Goal: Information Seeking & Learning: Learn about a topic

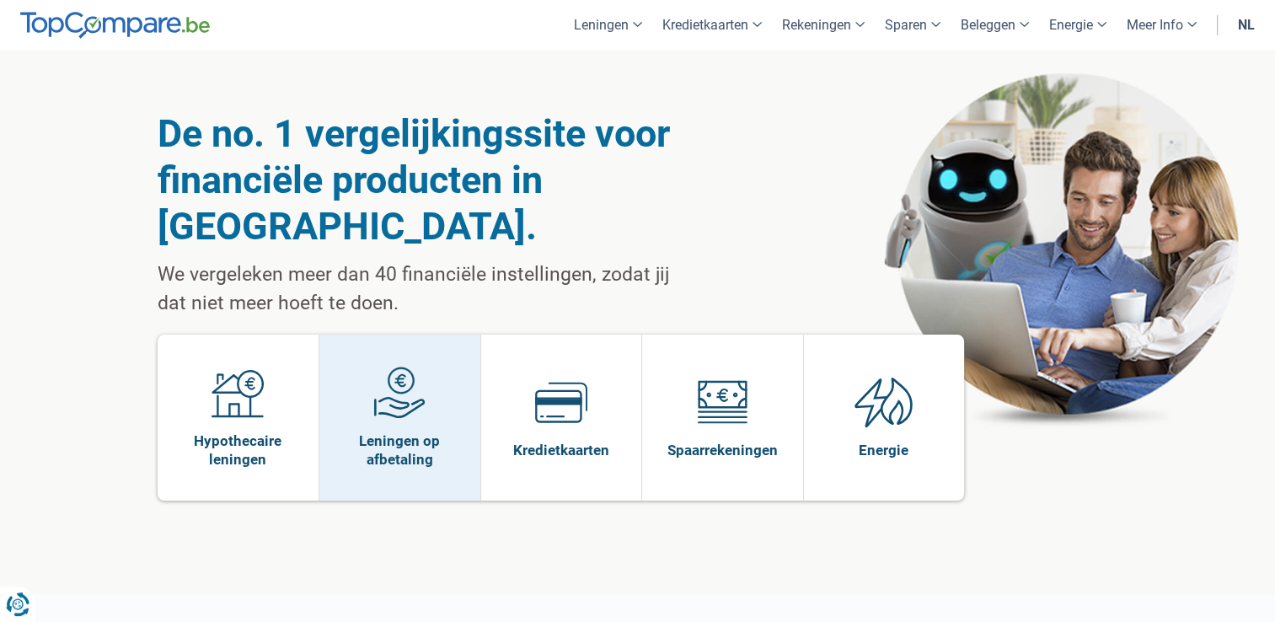
click at [395, 373] on span at bounding box center [399, 399] width 52 height 65
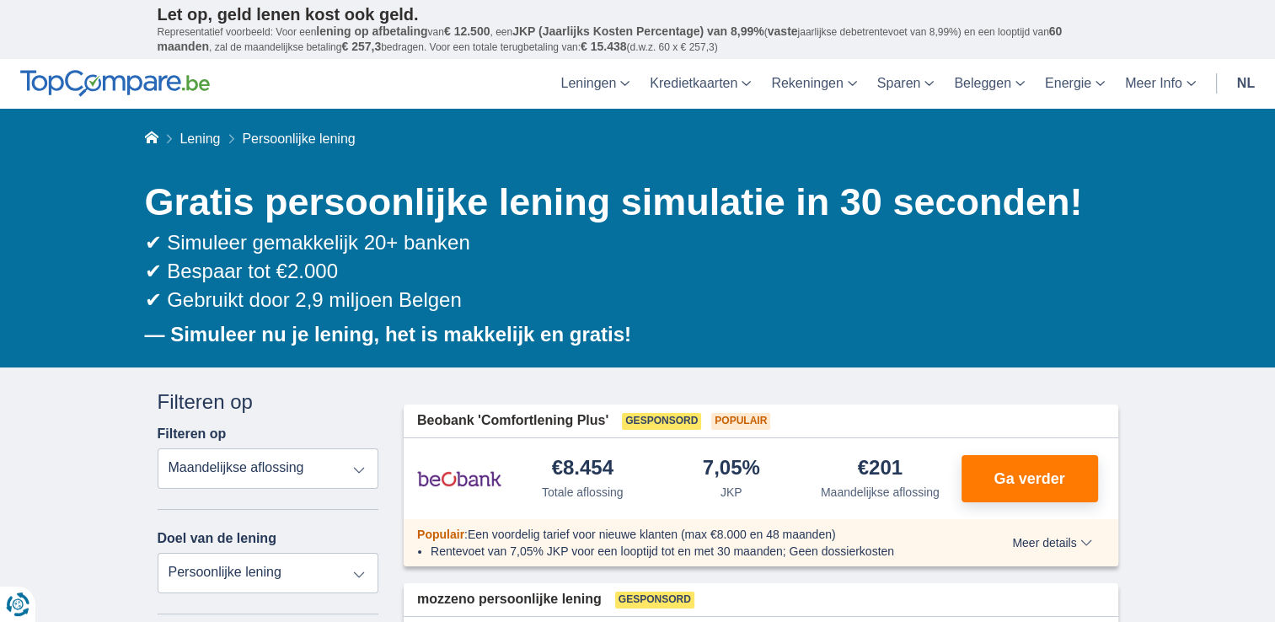
click at [361, 475] on select "Totale aflossing JKP Maandelijkse aflossing" at bounding box center [269, 468] width 222 height 40
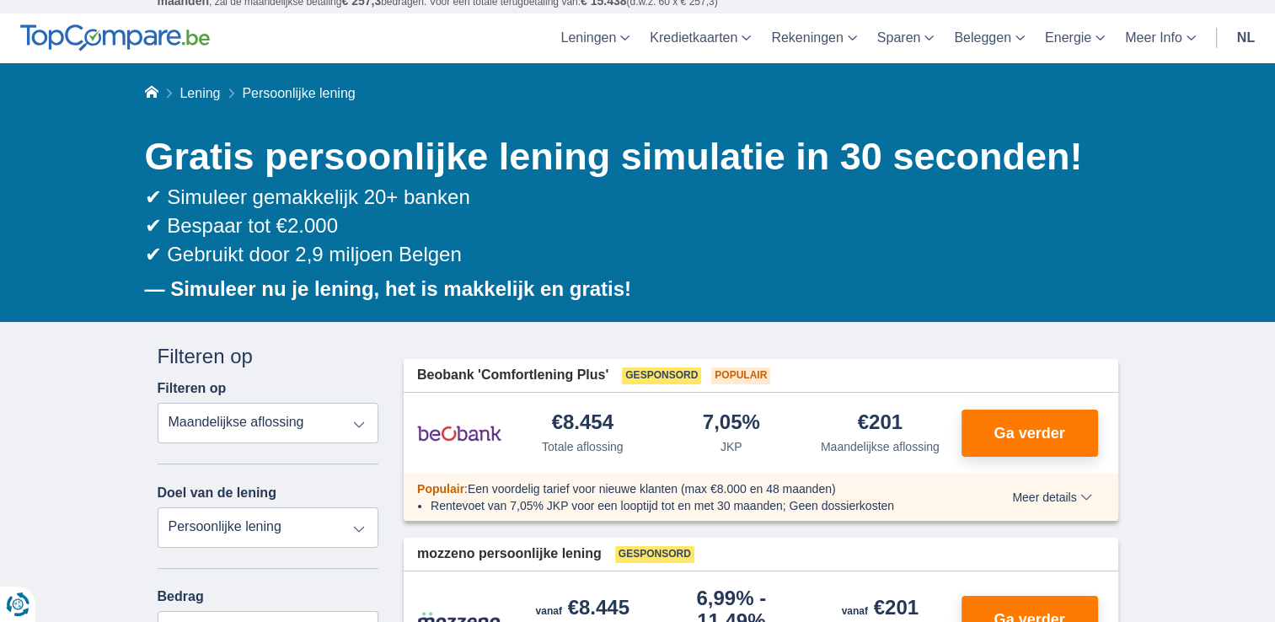
scroll to position [84, 0]
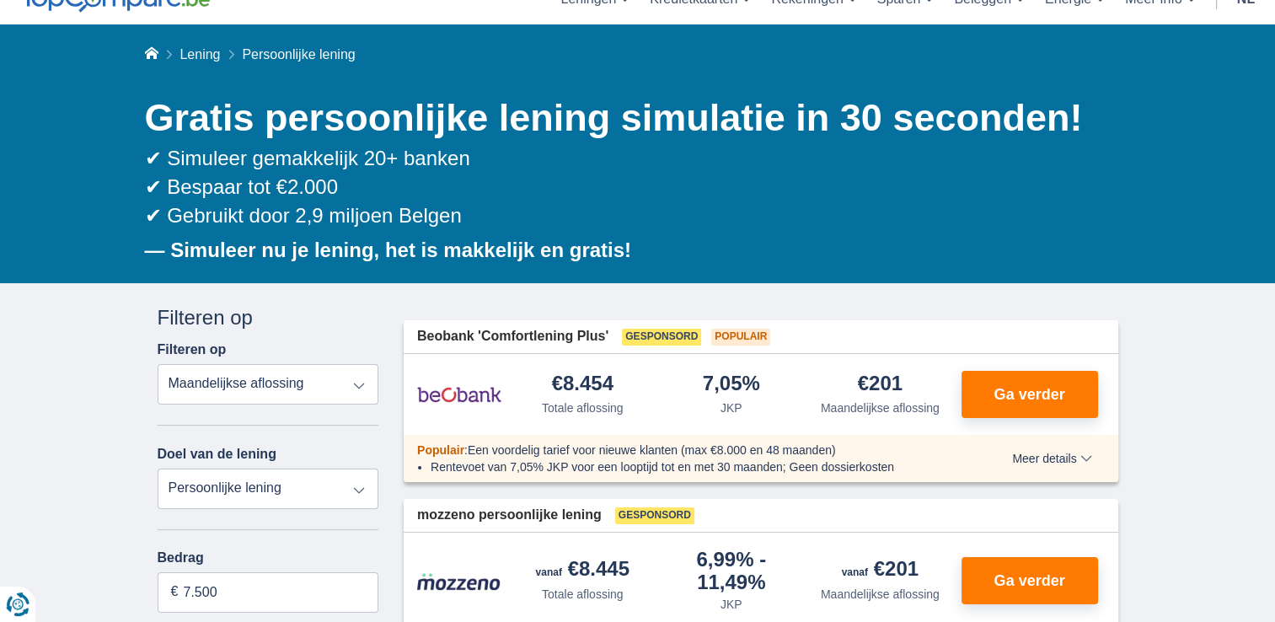
click at [360, 490] on select "Persoonlijke lening Auto Moto / fiets Mobilhome / caravan Renovatie Energie Sch…" at bounding box center [269, 489] width 222 height 40
select select "caravan"
click at [158, 469] on select "Persoonlijke lening Auto Moto / fiets Mobilhome / caravan Renovatie Energie Sch…" at bounding box center [269, 489] width 222 height 40
type input "15.000"
type input "15250"
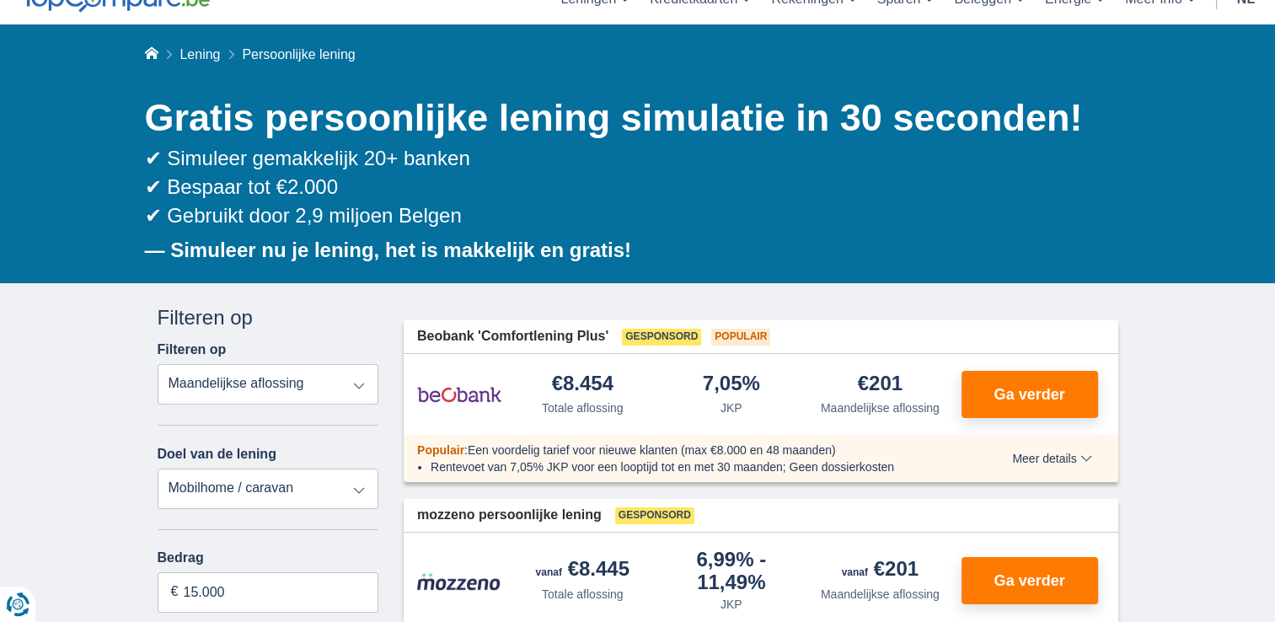
select select "60"
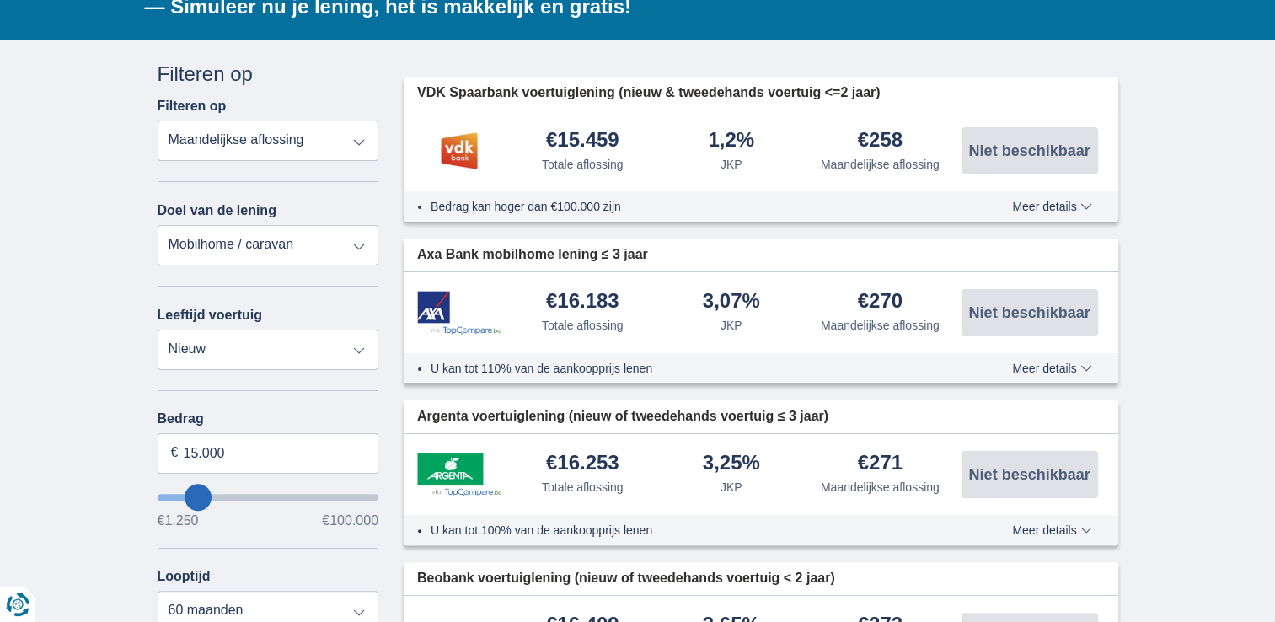
scroll to position [337, 0]
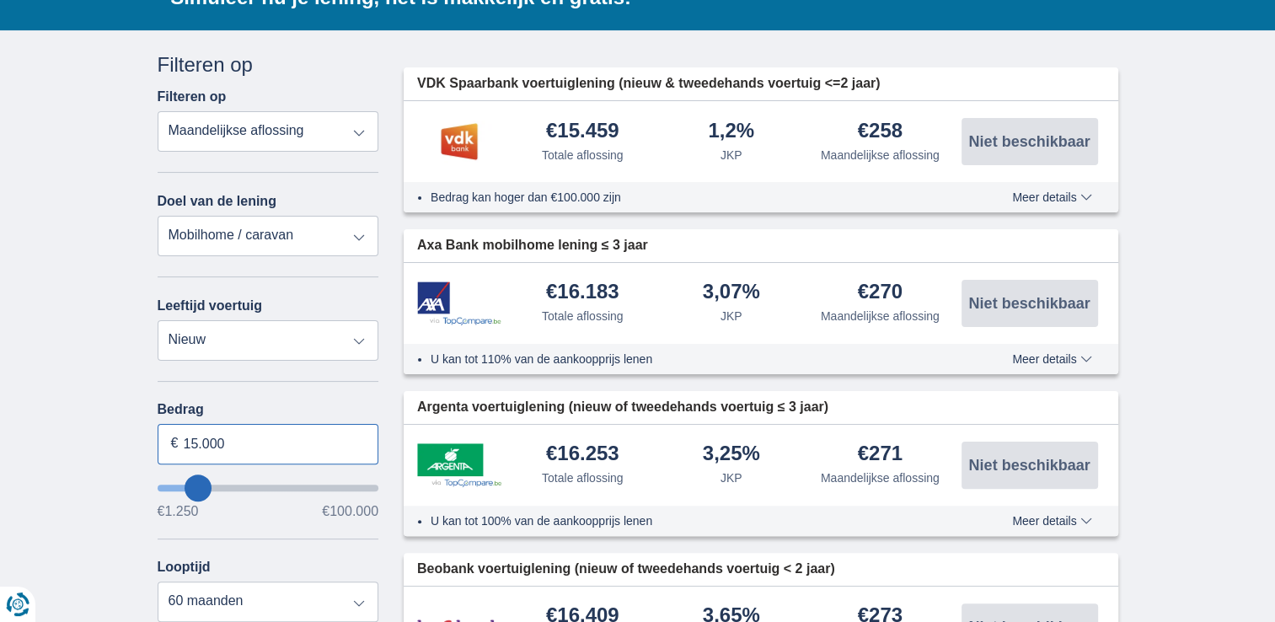
drag, startPoint x: 228, startPoint y: 446, endPoint x: 157, endPoint y: 448, distance: 70.8
click at [158, 448] on input "15.000" at bounding box center [269, 444] width 222 height 40
type input "50250"
select select "12"
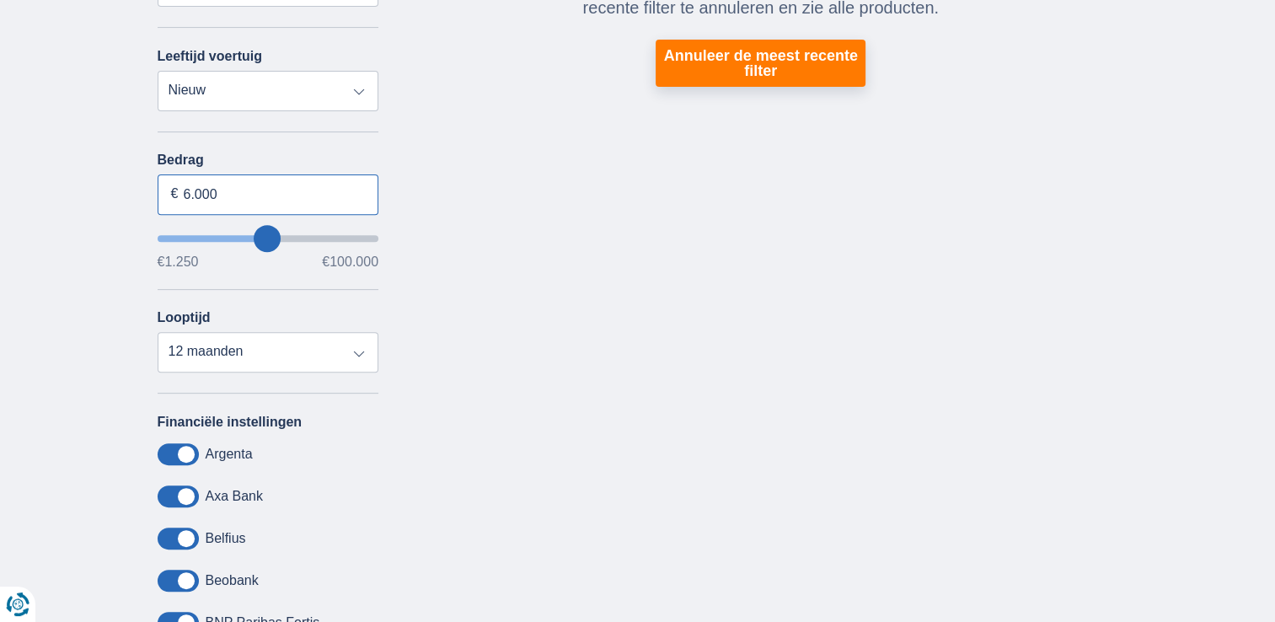
scroll to position [590, 0]
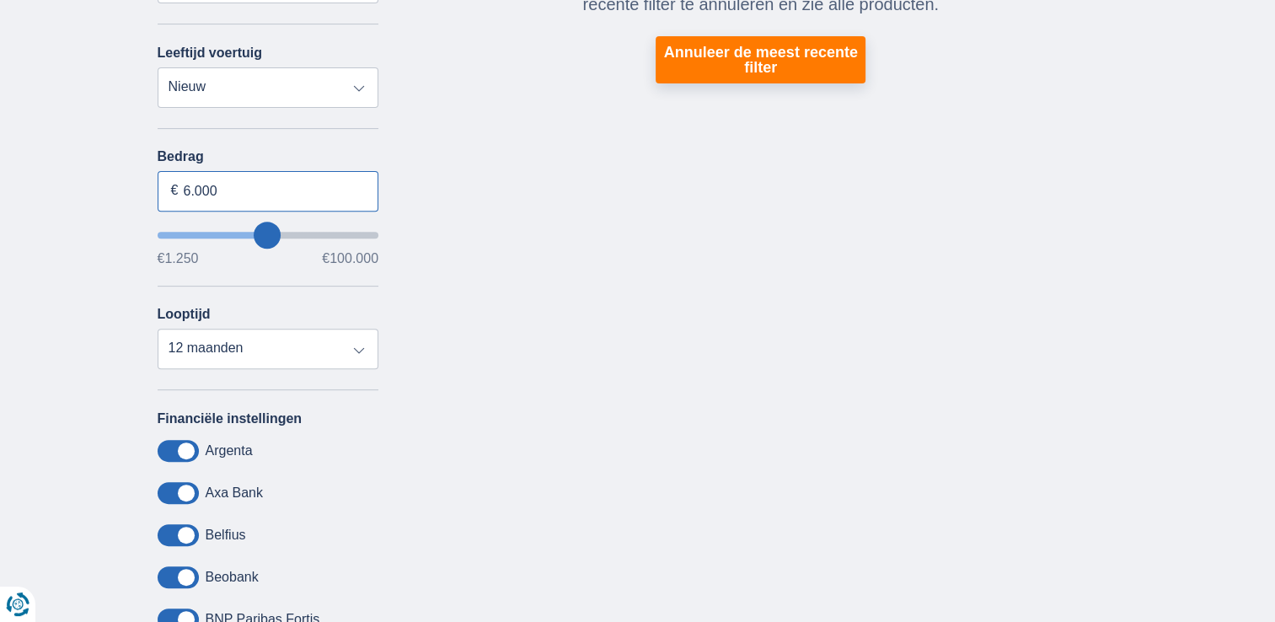
type input "6.000"
type input "6250"
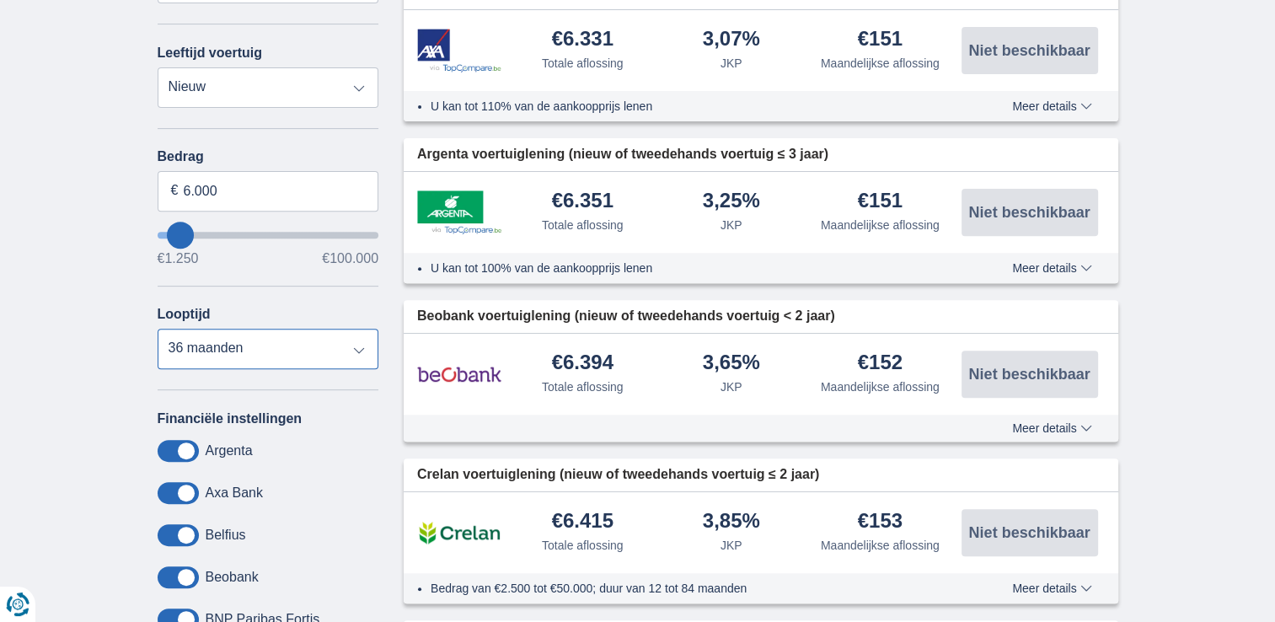
click at [158, 330] on select "12 maanden 18 maanden 24 maanden 30 maanden 36 maanden 42 maanden" at bounding box center [269, 349] width 222 height 40
click at [360, 354] on select "12 maanden 18 maanden 24 maanden 30 maanden 36 maanden 42 maanden" at bounding box center [269, 349] width 222 height 40
select select "42"
click at [158, 330] on select "12 maanden 18 maanden 24 maanden 30 maanden 36 maanden 42 maanden" at bounding box center [269, 349] width 222 height 40
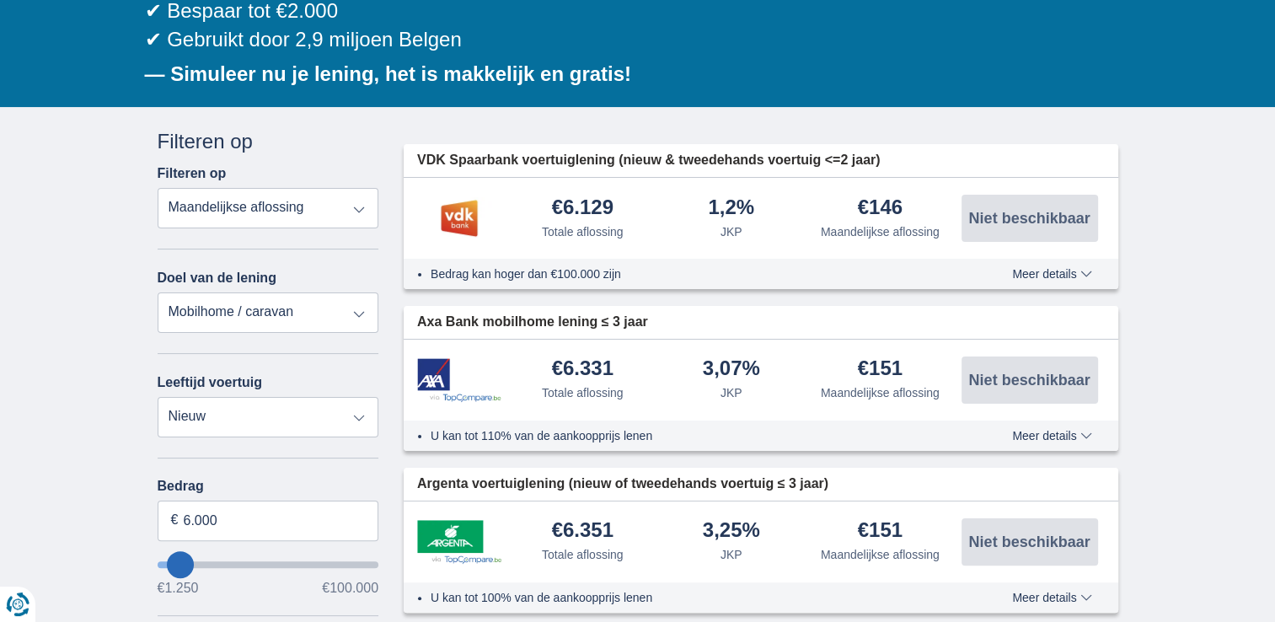
scroll to position [253, 0]
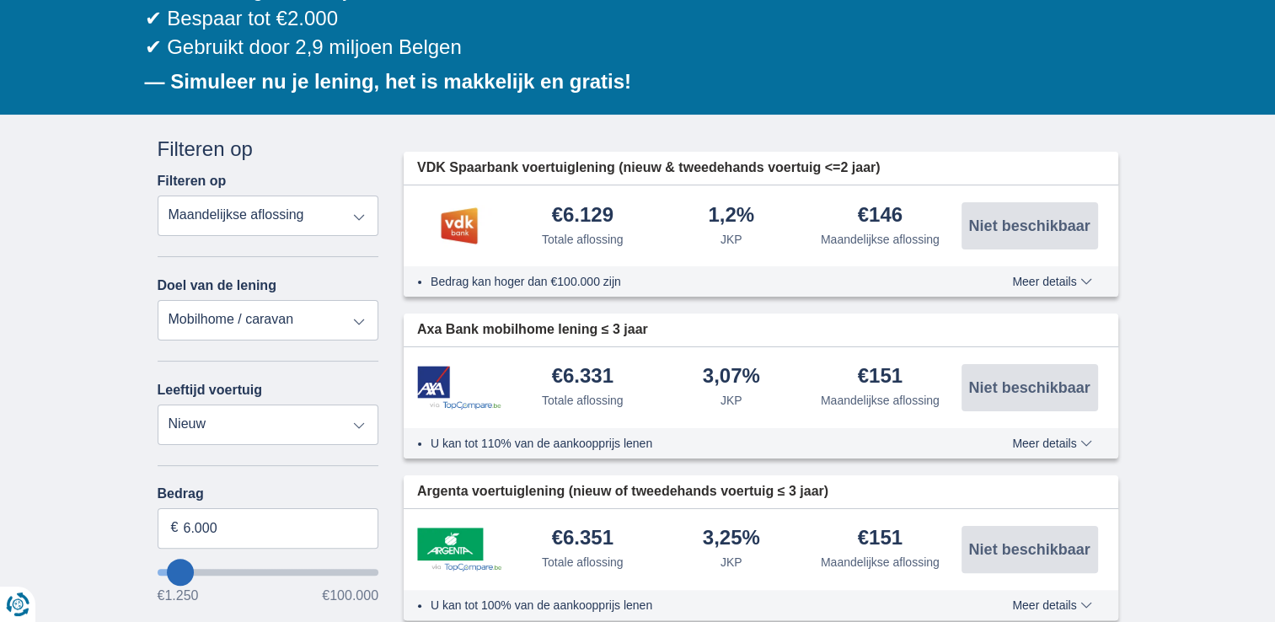
click at [1040, 281] on span "Meer details" at bounding box center [1051, 282] width 79 height 12
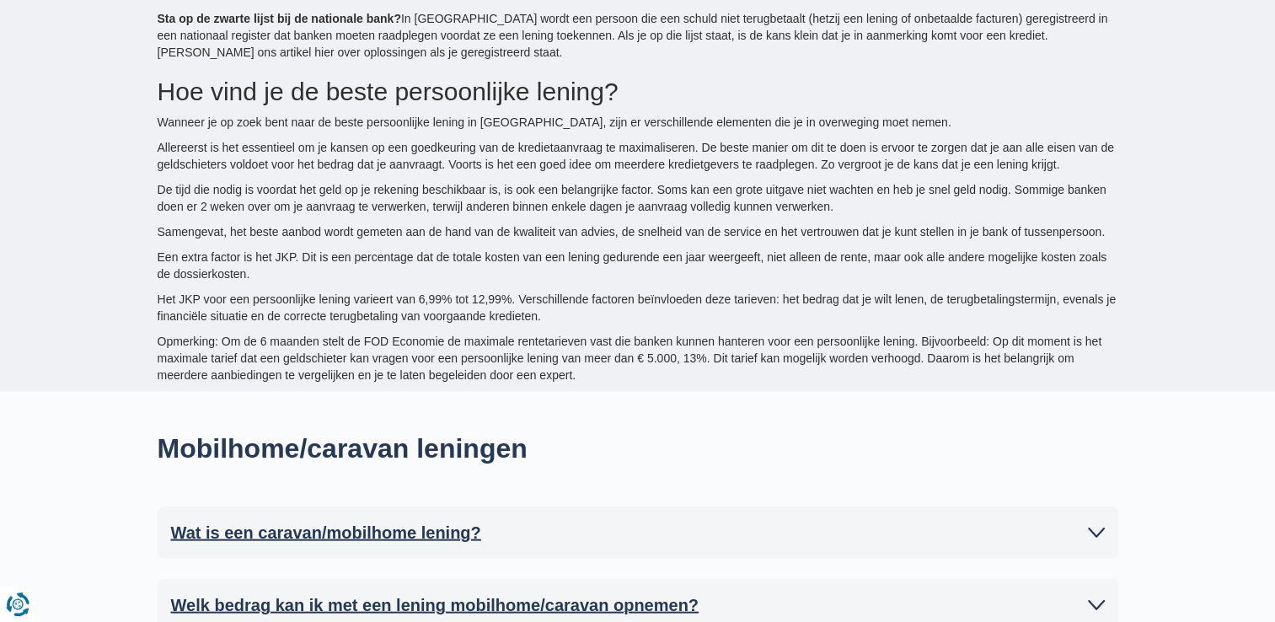
scroll to position [3540, 0]
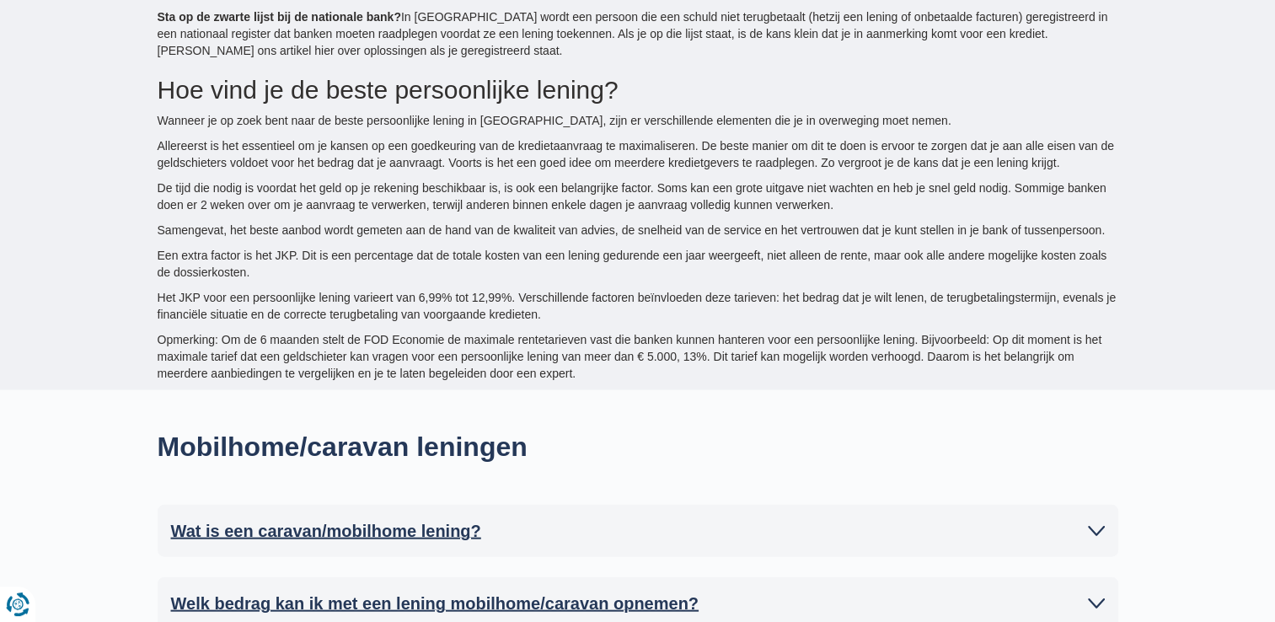
click at [381, 518] on h2 "Wat is een caravan/mobilhome lening?" at bounding box center [326, 530] width 310 height 25
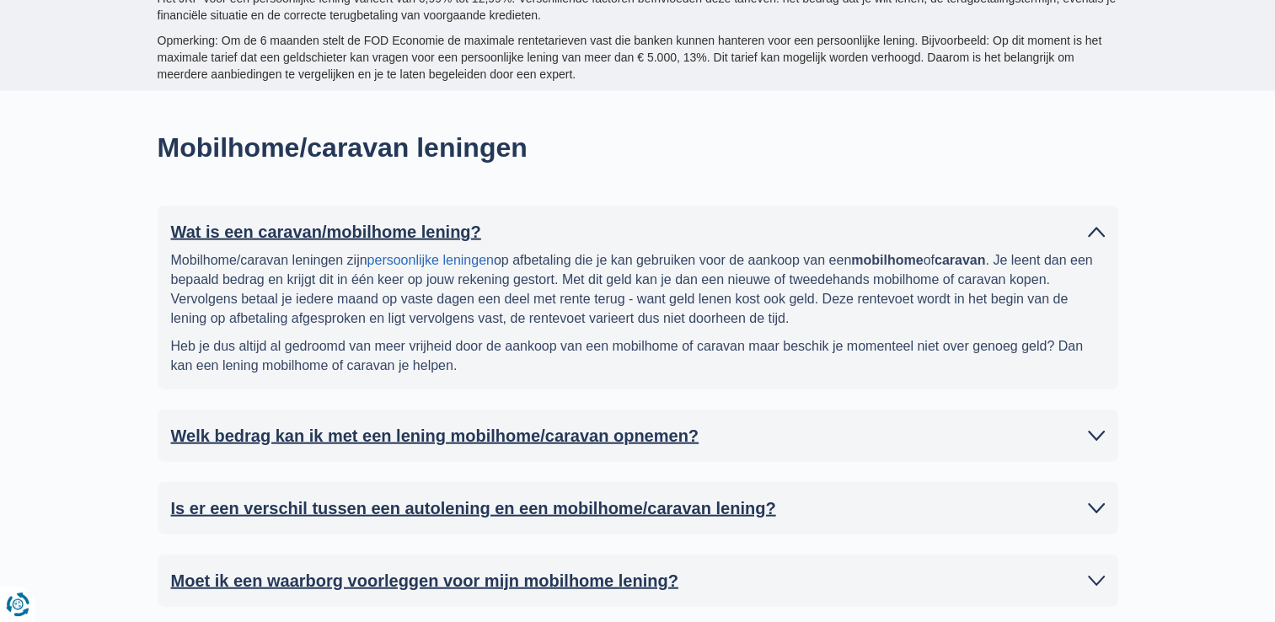
scroll to position [3877, 0]
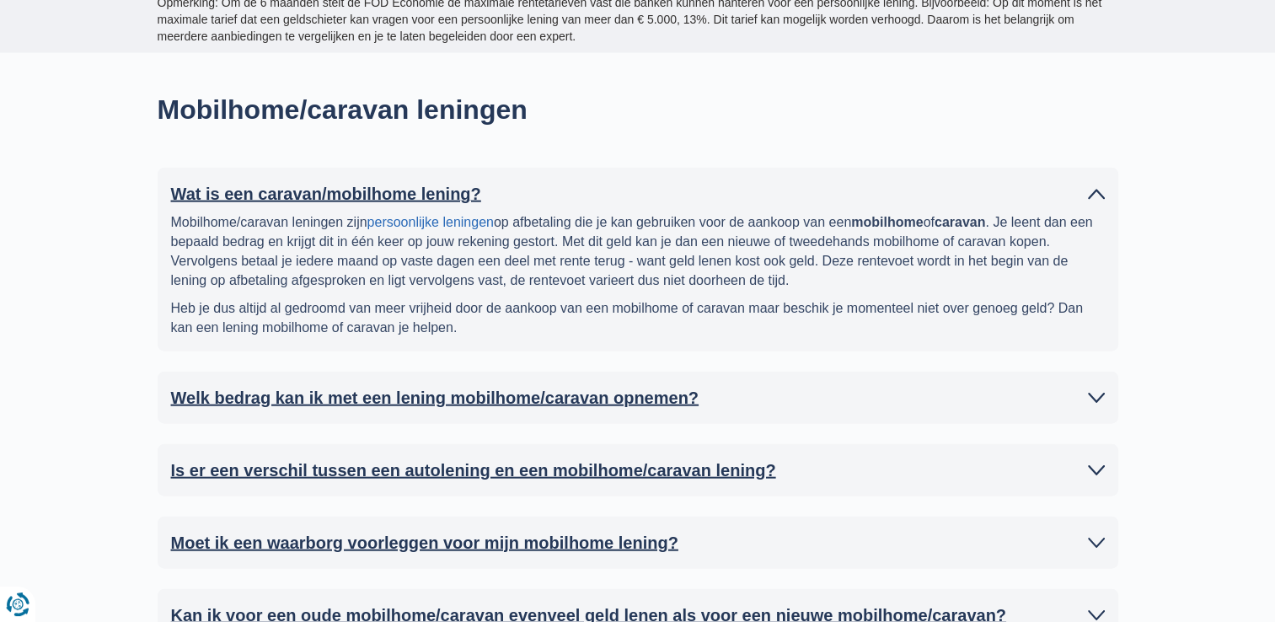
click at [563, 458] on h2 "Is er een verschil tussen een autolening en een mobilhome/caravan lening?" at bounding box center [473, 470] width 605 height 25
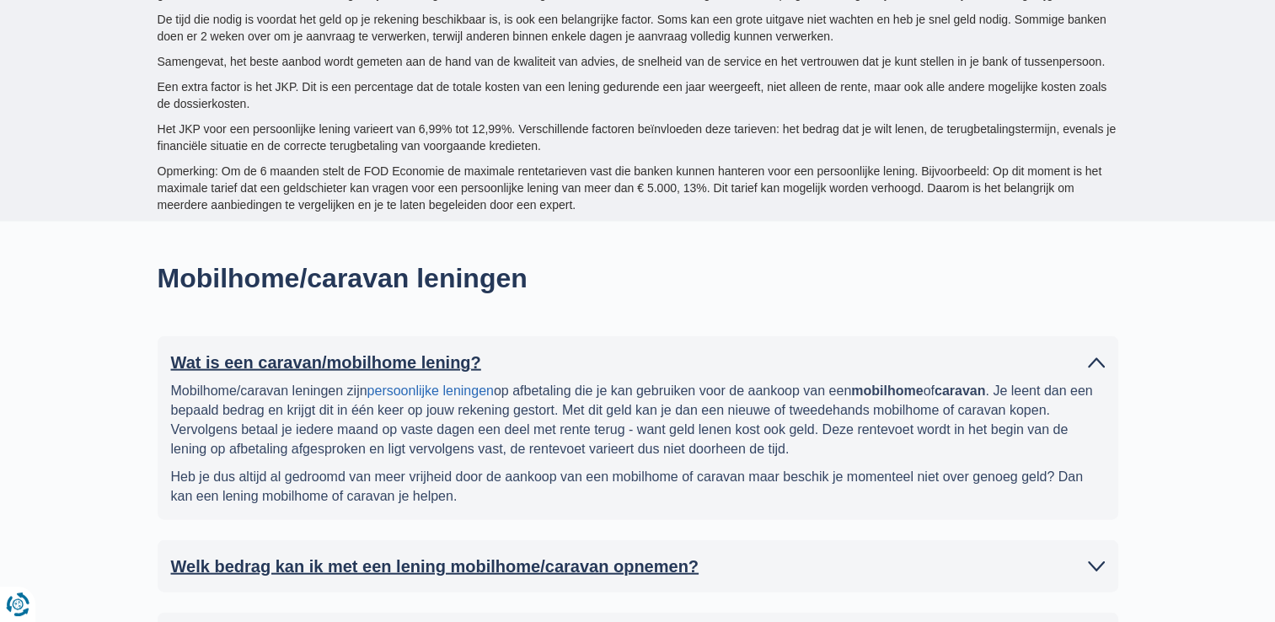
scroll to position [84, 0]
